Goal: Navigation & Orientation: Find specific page/section

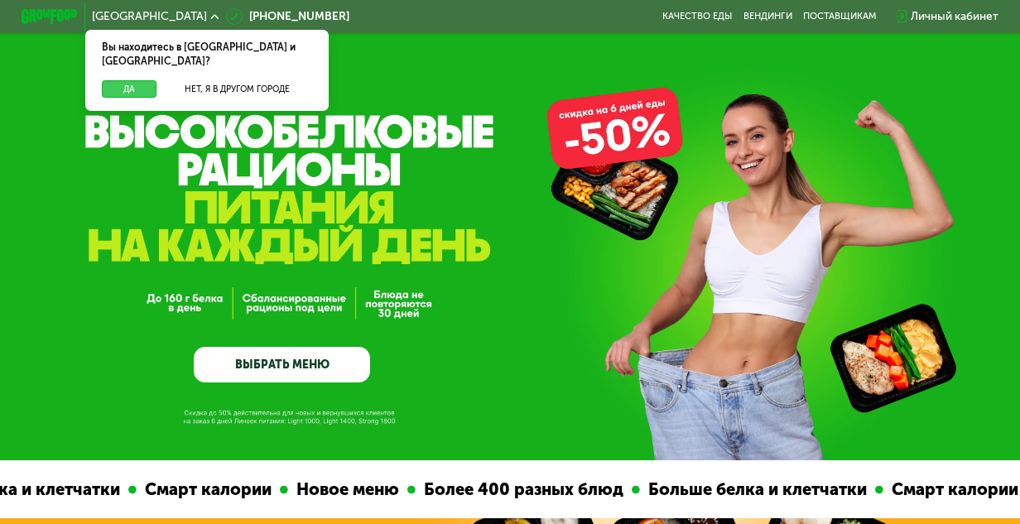
click at [104, 80] on button "Да" at bounding box center [129, 88] width 55 height 17
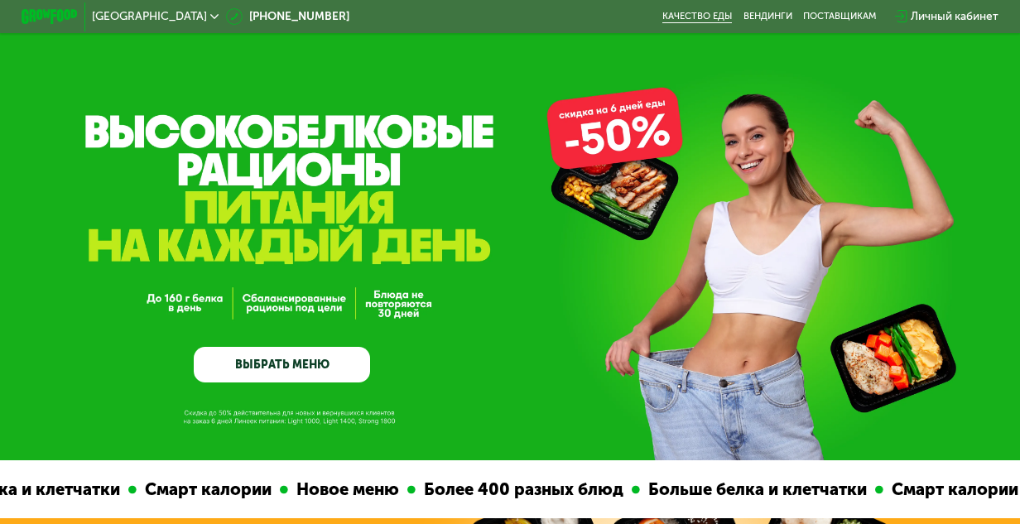
click at [722, 13] on link "Качество еды" at bounding box center [698, 17] width 70 height 12
